Goal: Communication & Community: Answer question/provide support

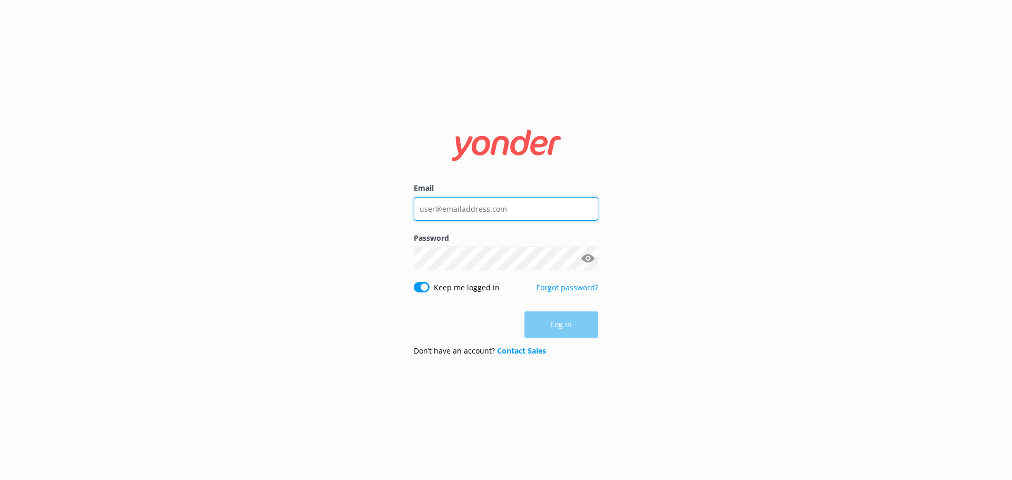
type input "[EMAIL_ADDRESS][DOMAIN_NAME]"
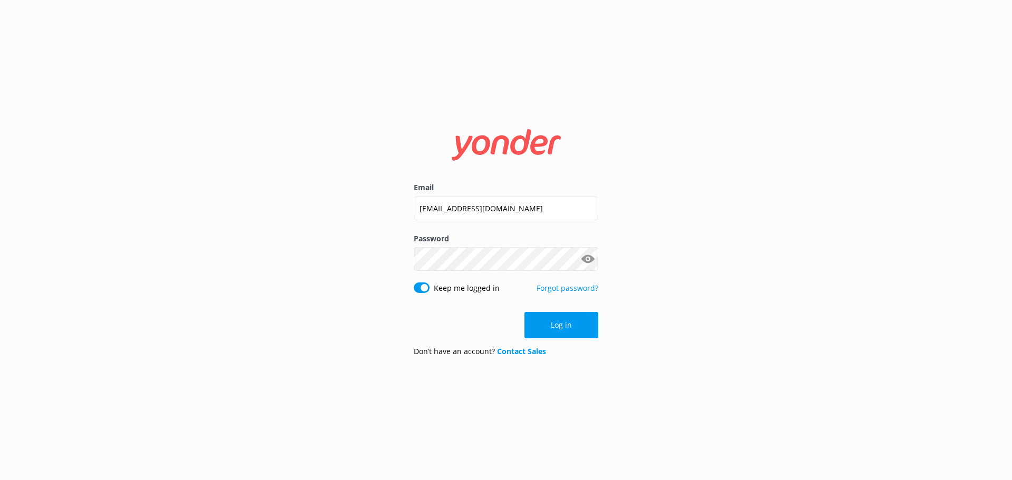
click at [714, 326] on div "Email [EMAIL_ADDRESS][DOMAIN_NAME] Password Show password Keep me logged in For…" at bounding box center [506, 240] width 1012 height 480
click at [596, 323] on button "Log in" at bounding box center [561, 325] width 74 height 26
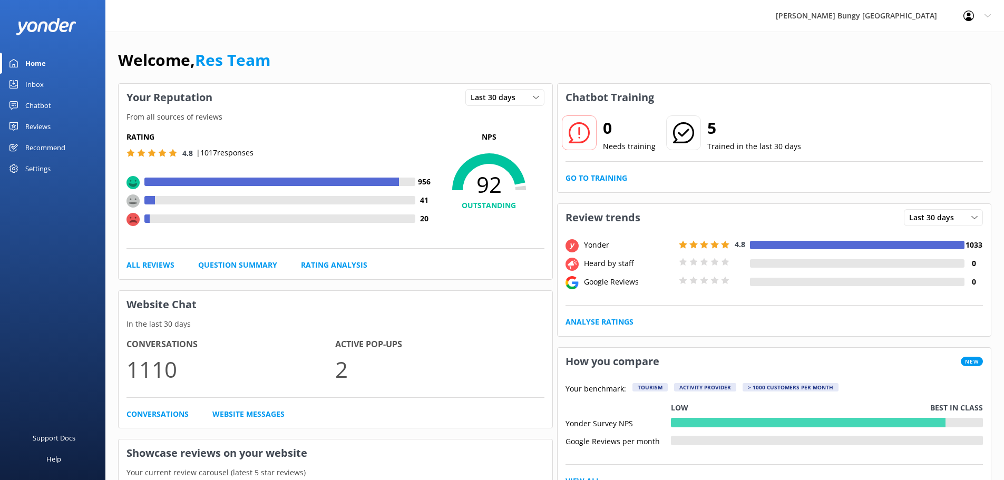
click at [52, 90] on link "Inbox" at bounding box center [52, 84] width 105 height 21
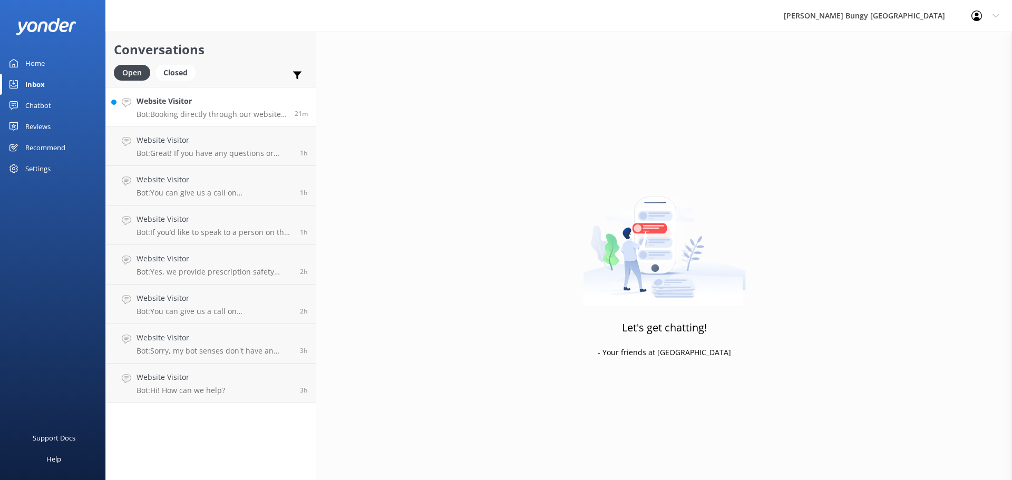
click at [250, 114] on p "Bot: Booking directly through our website always offers the best prices. Our co…" at bounding box center [211, 114] width 150 height 9
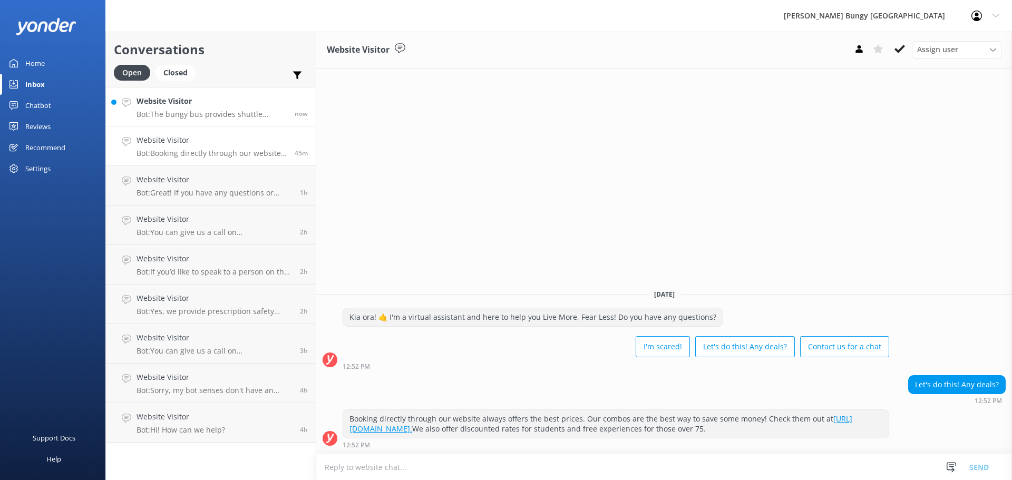
click at [196, 101] on h4 "Website Visitor" at bounding box center [211, 101] width 150 height 12
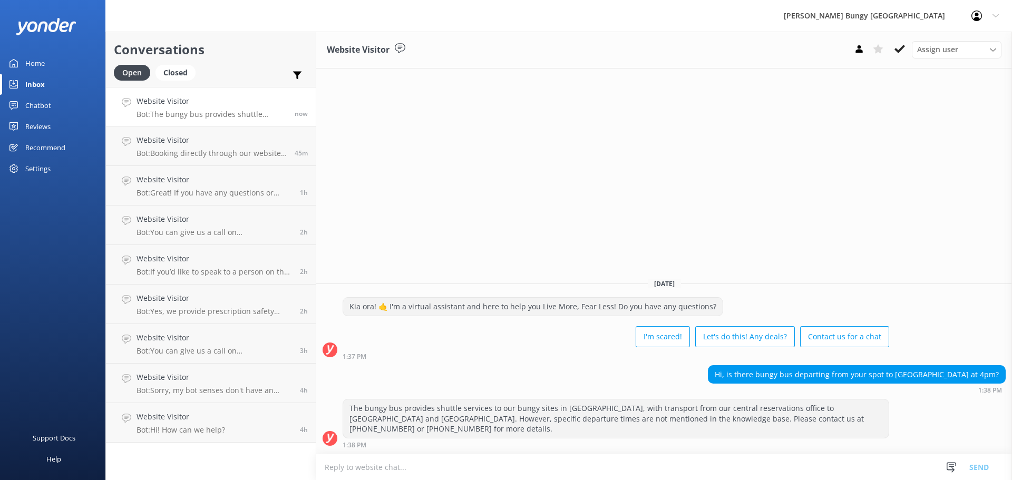
click at [229, 111] on p "Bot: The bungy bus provides shuttle services to our bungy sites in Queenstown, …" at bounding box center [211, 114] width 150 height 9
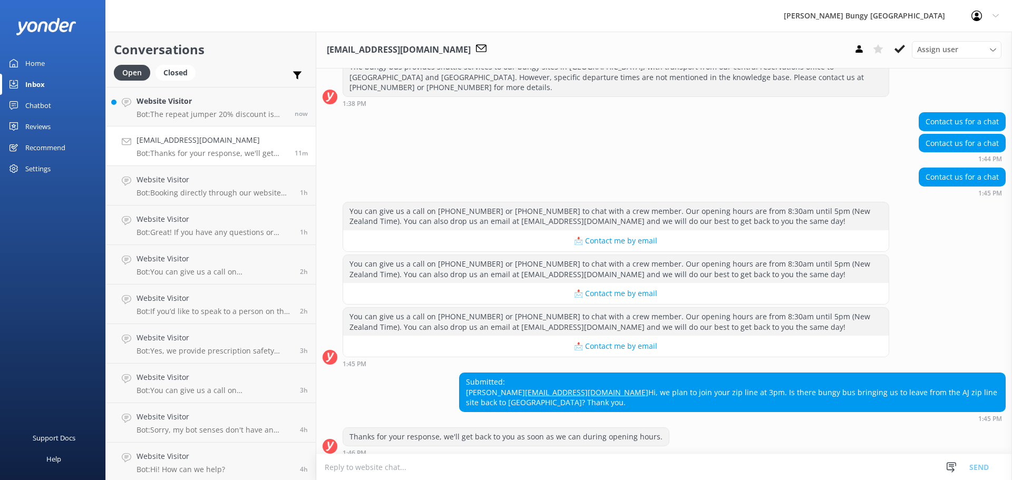
scroll to position [148, 0]
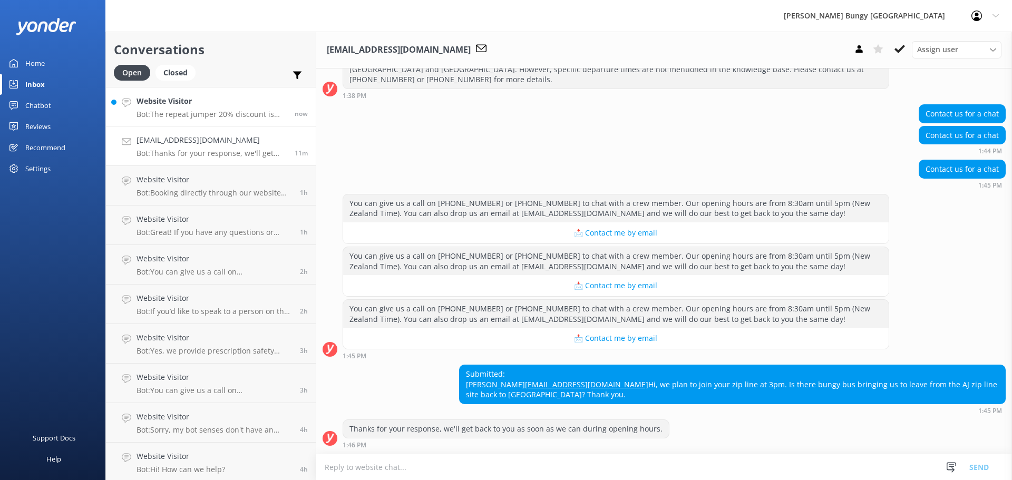
click at [234, 104] on h4 "Website Visitor" at bounding box center [211, 101] width 150 height 12
